Goal: Information Seeking & Learning: Learn about a topic

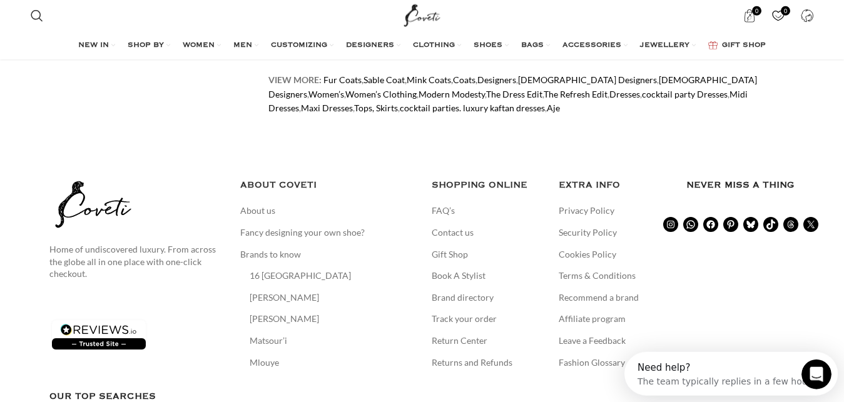
scroll to position [7080, 0]
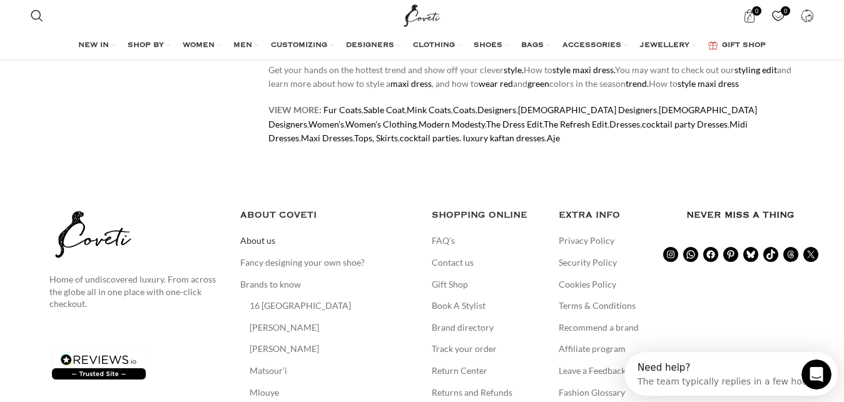
click at [263, 235] on link "About us" at bounding box center [258, 241] width 36 height 13
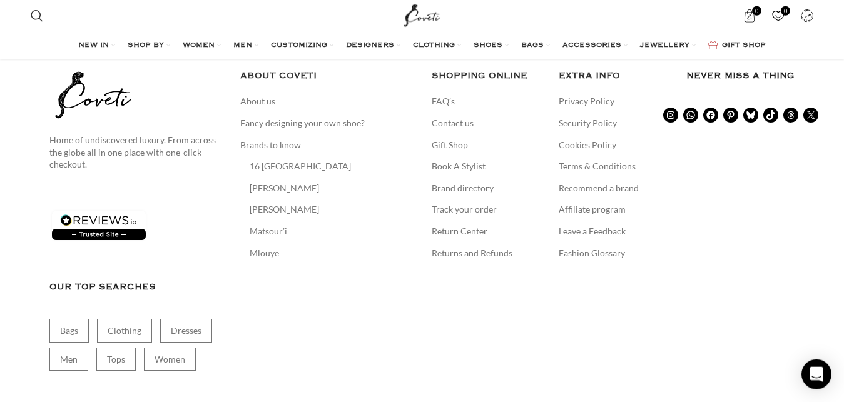
scroll to position [2173, 0]
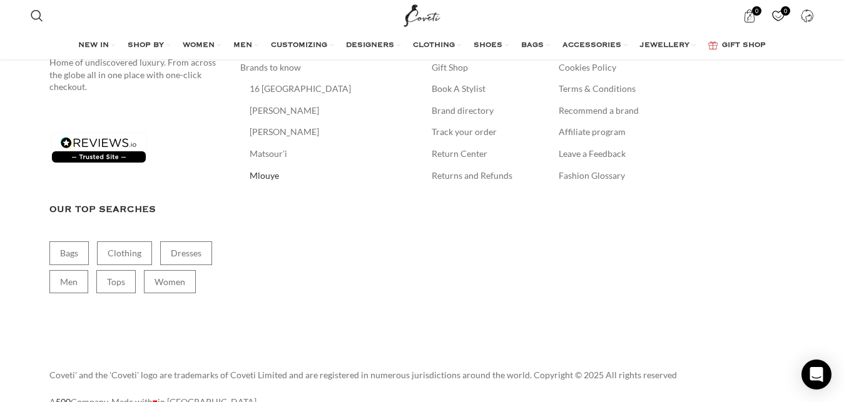
click at [271, 169] on link "Mlouye" at bounding box center [265, 175] width 31 height 13
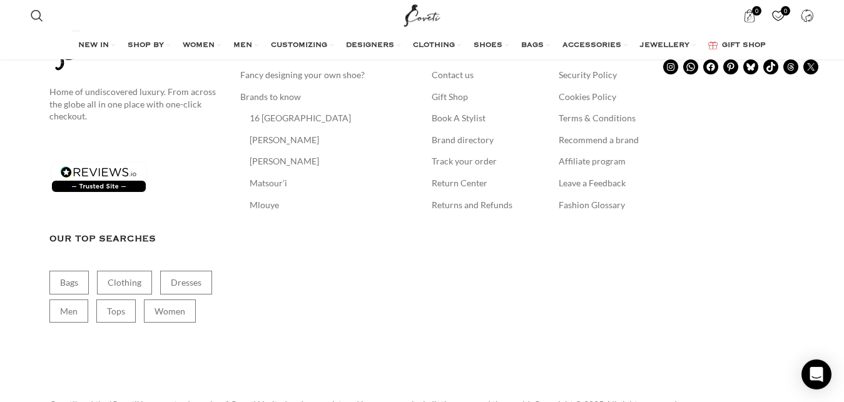
scroll to position [5486, 0]
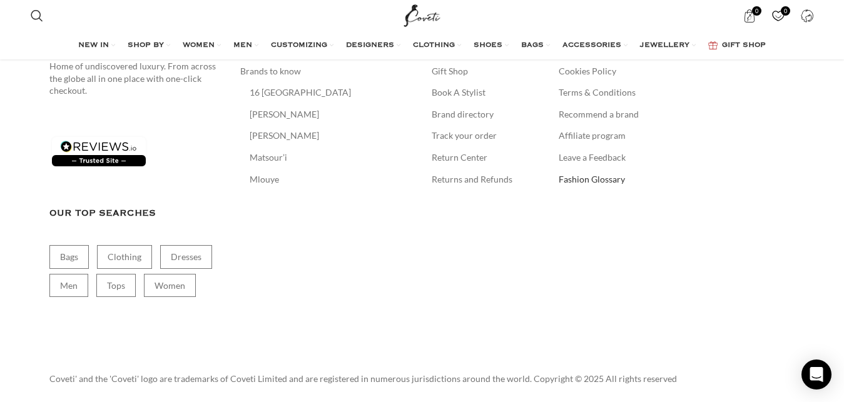
click at [584, 175] on link "Fashion Glossary" at bounding box center [592, 179] width 68 height 13
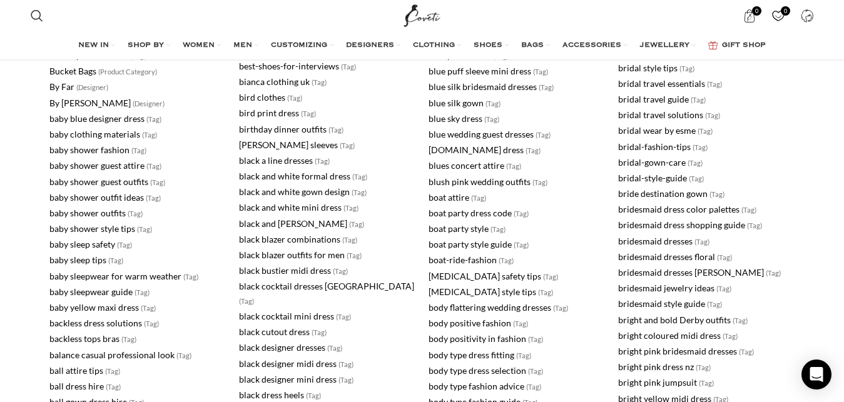
scroll to position [1977, 0]
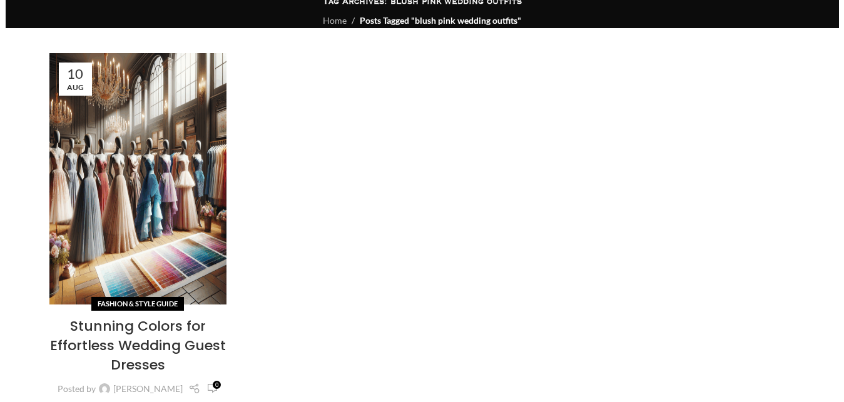
scroll to position [64, 0]
